Goal: Check status: Check status

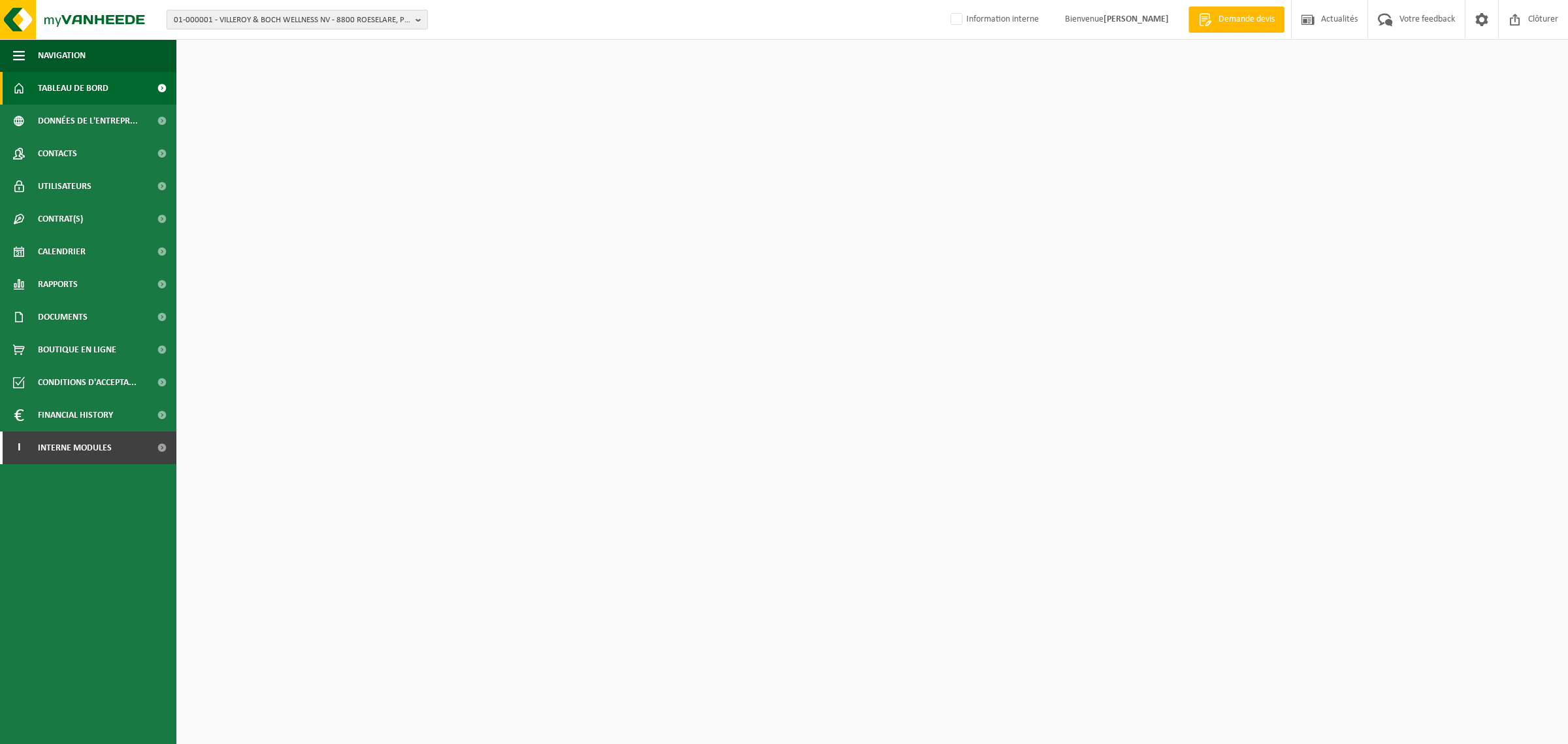
click at [337, 25] on span "01-000001 - VILLEROY & BOCH WELLNESS NV - 8800 ROESELARE, POPULIERSTRAAT 1" at bounding box center [292, 20] width 237 height 20
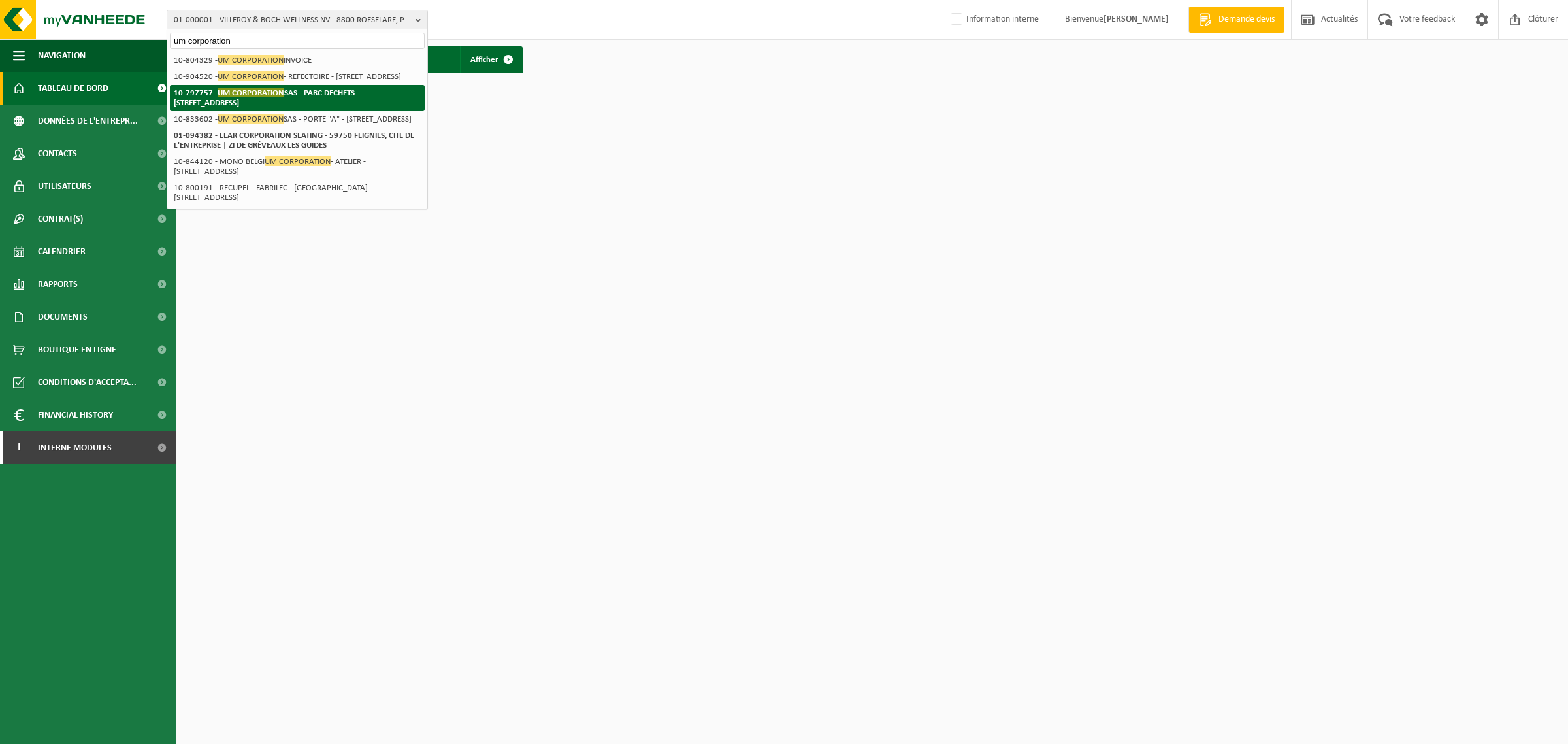
type input "um corporation"
click at [253, 97] on span "UM CORPORATION" at bounding box center [250, 92] width 66 height 10
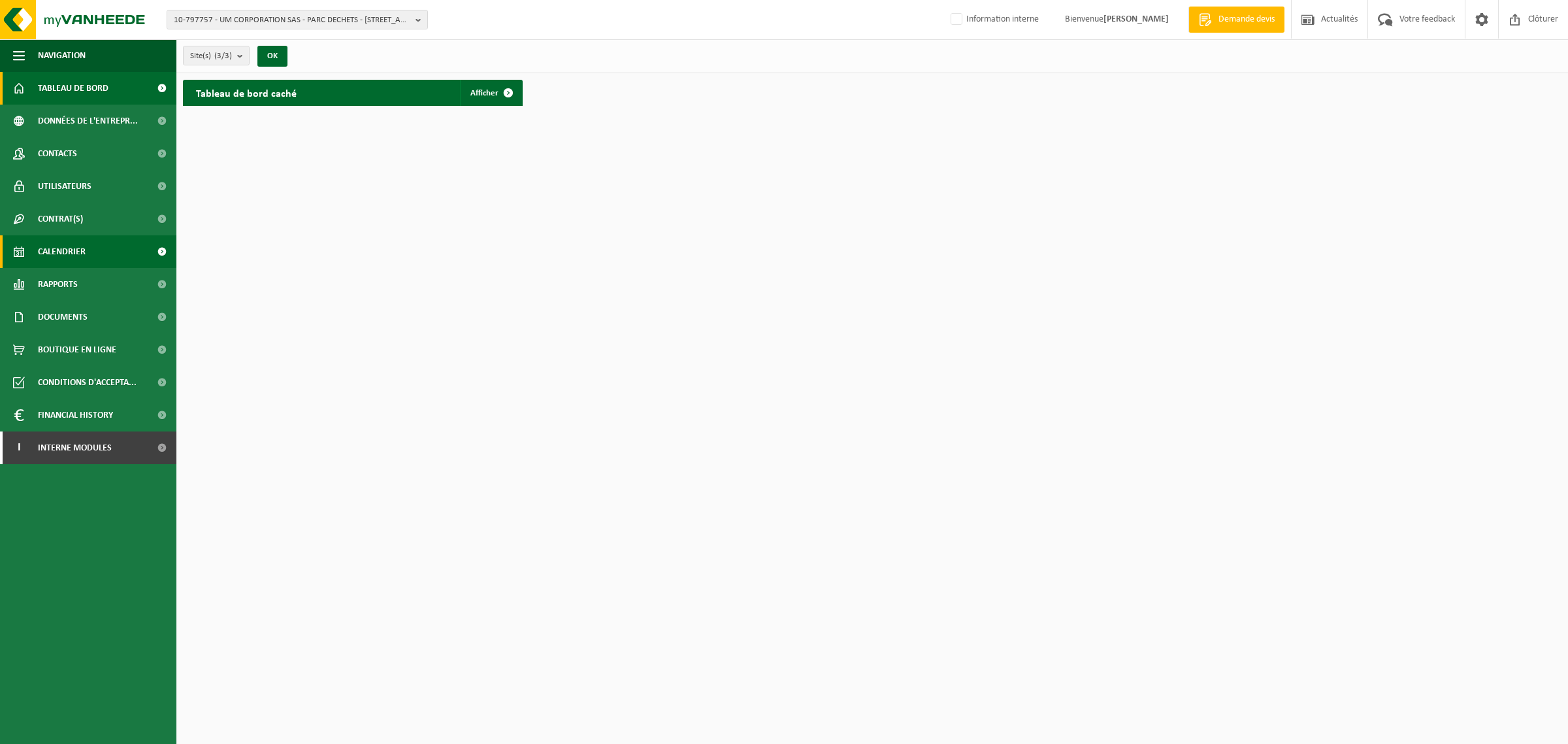
click at [80, 249] on span "Calendrier" at bounding box center [62, 251] width 47 height 33
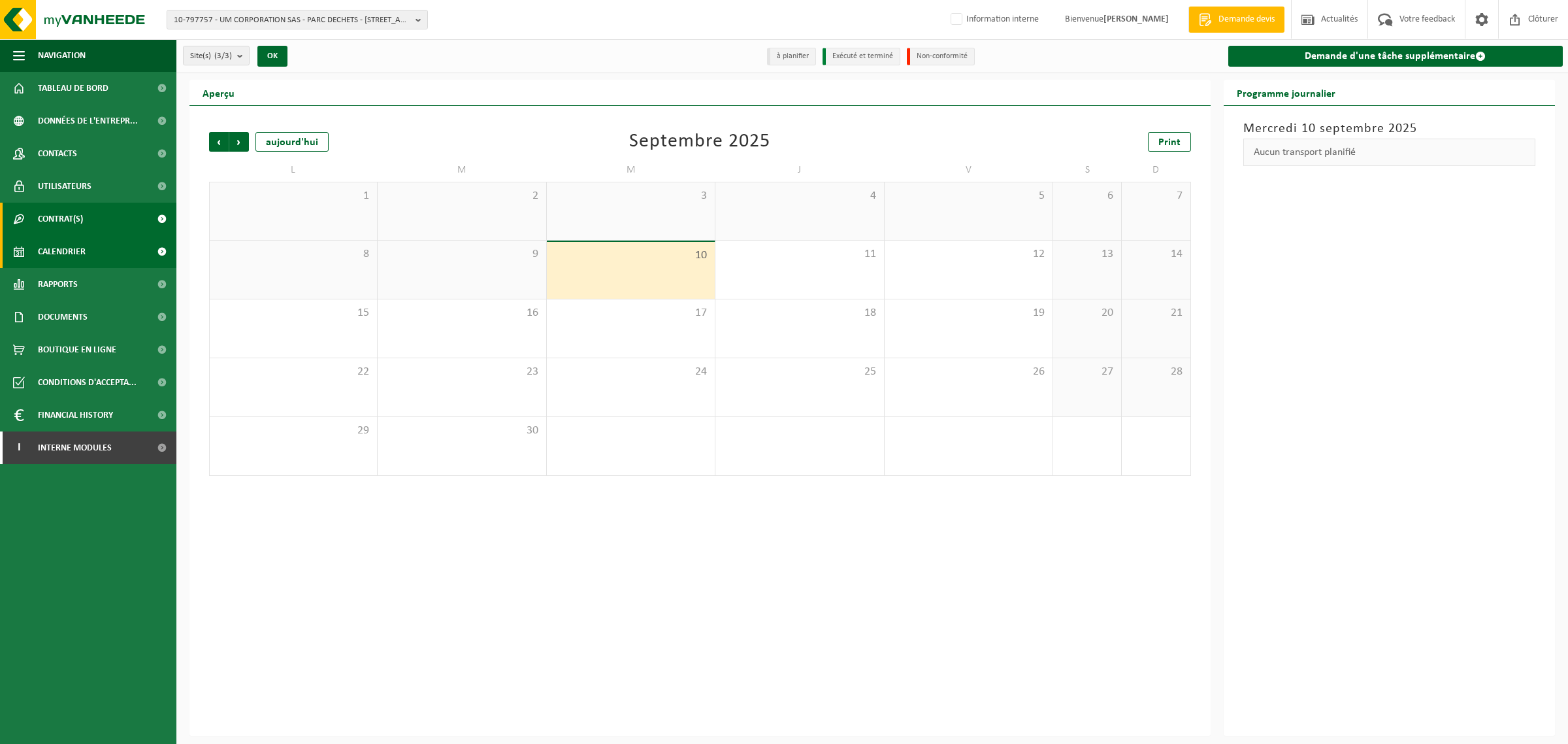
click at [74, 218] on span "Contrat(s)" at bounding box center [61, 219] width 46 height 33
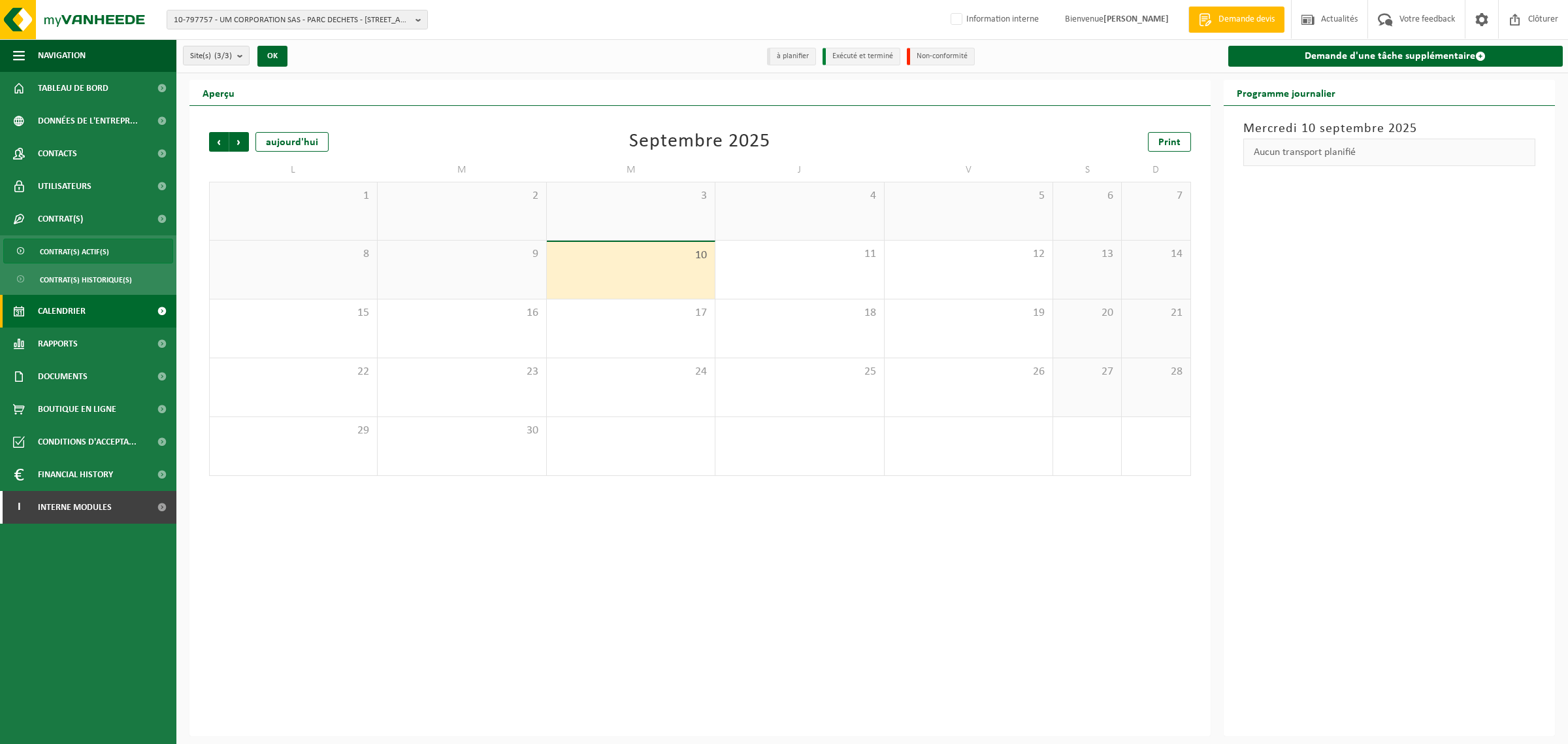
click at [80, 259] on span "Contrat(s) actif(s)" at bounding box center [75, 251] width 69 height 25
